Goal: Check status: Check status

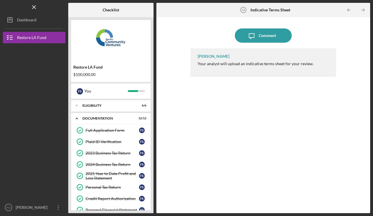
scroll to position [115, 0]
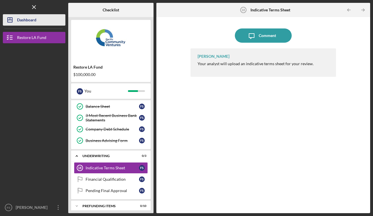
click at [28, 19] on div "Dashboard" at bounding box center [26, 20] width 19 height 13
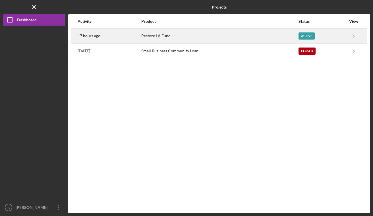
click at [95, 37] on time "17 hours ago" at bounding box center [89, 36] width 23 height 5
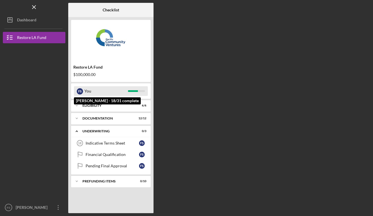
click at [135, 91] on div at bounding box center [133, 91] width 10 height 2
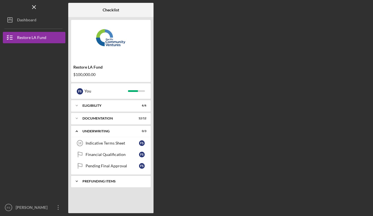
click at [114, 179] on div "Icon/Expander Prefunding Items 0 / 10" at bounding box center [110, 180] width 79 height 11
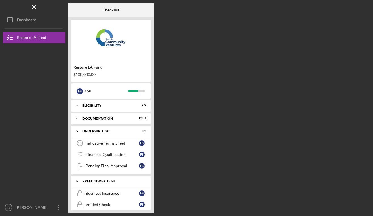
scroll to position [97, 0]
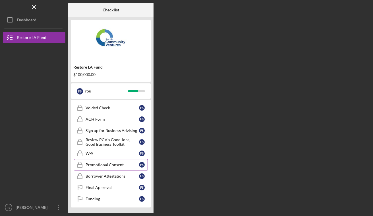
click at [120, 163] on div "Promotional Consent" at bounding box center [111, 164] width 53 height 5
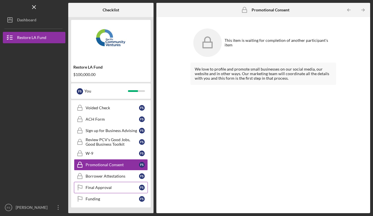
click at [115, 187] on div "Final Approval" at bounding box center [111, 187] width 53 height 5
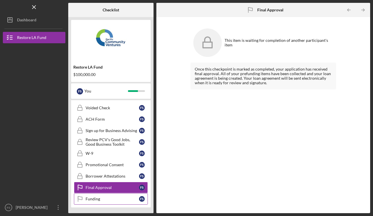
click at [111, 193] on link "Funding Funding F S" at bounding box center [111, 198] width 74 height 11
